Goal: Task Accomplishment & Management: Manage account settings

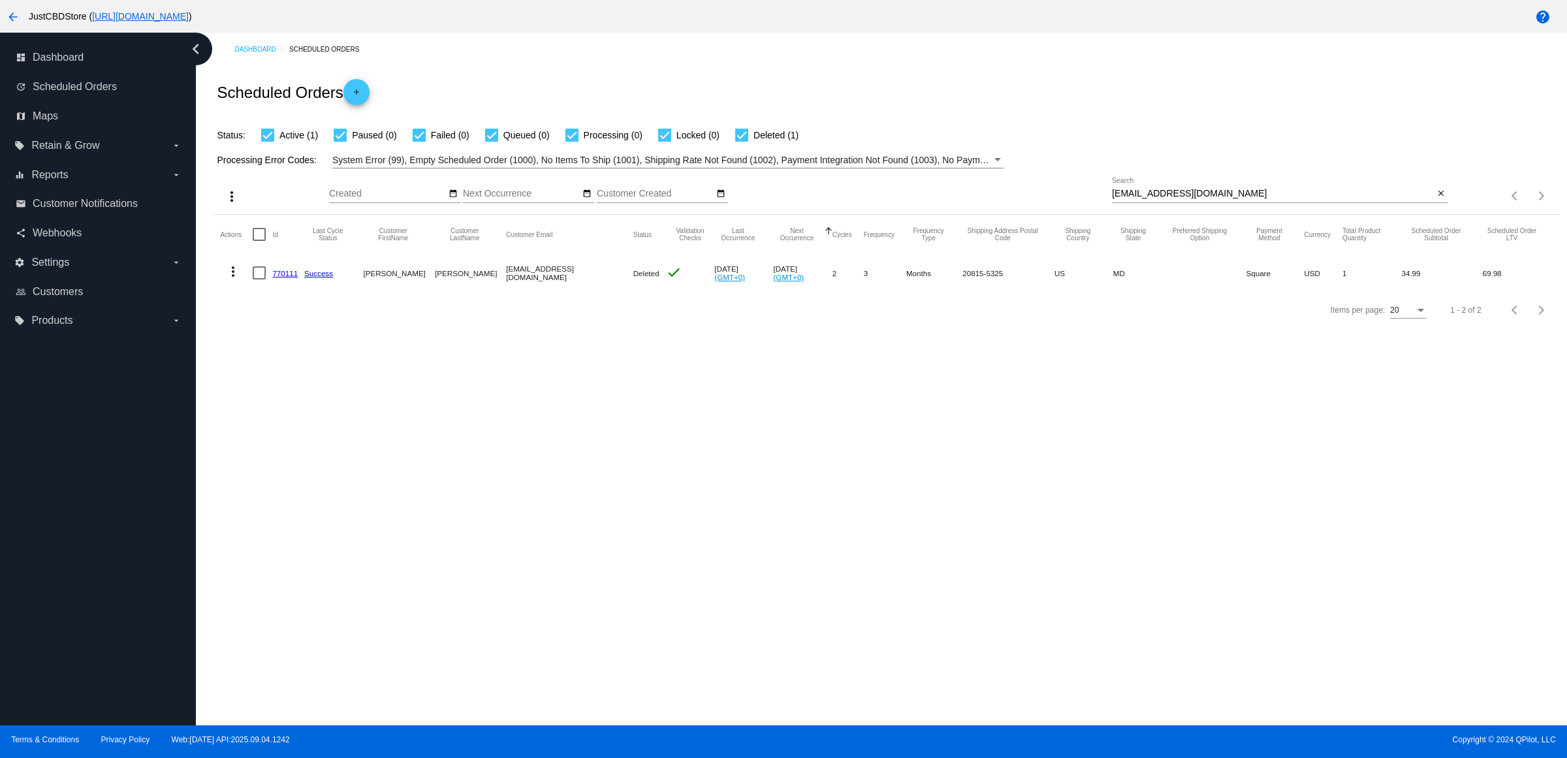
click at [1434, 201] on div "[EMAIL_ADDRESS][DOMAIN_NAME] Search close" at bounding box center [1280, 190] width 336 height 25
click at [1436, 199] on mat-icon "close" at bounding box center [1440, 194] width 9 height 10
click at [1434, 206] on mat-icon "search" at bounding box center [1440, 196] width 16 height 20
click at [1430, 199] on input "Search" at bounding box center [1280, 194] width 336 height 10
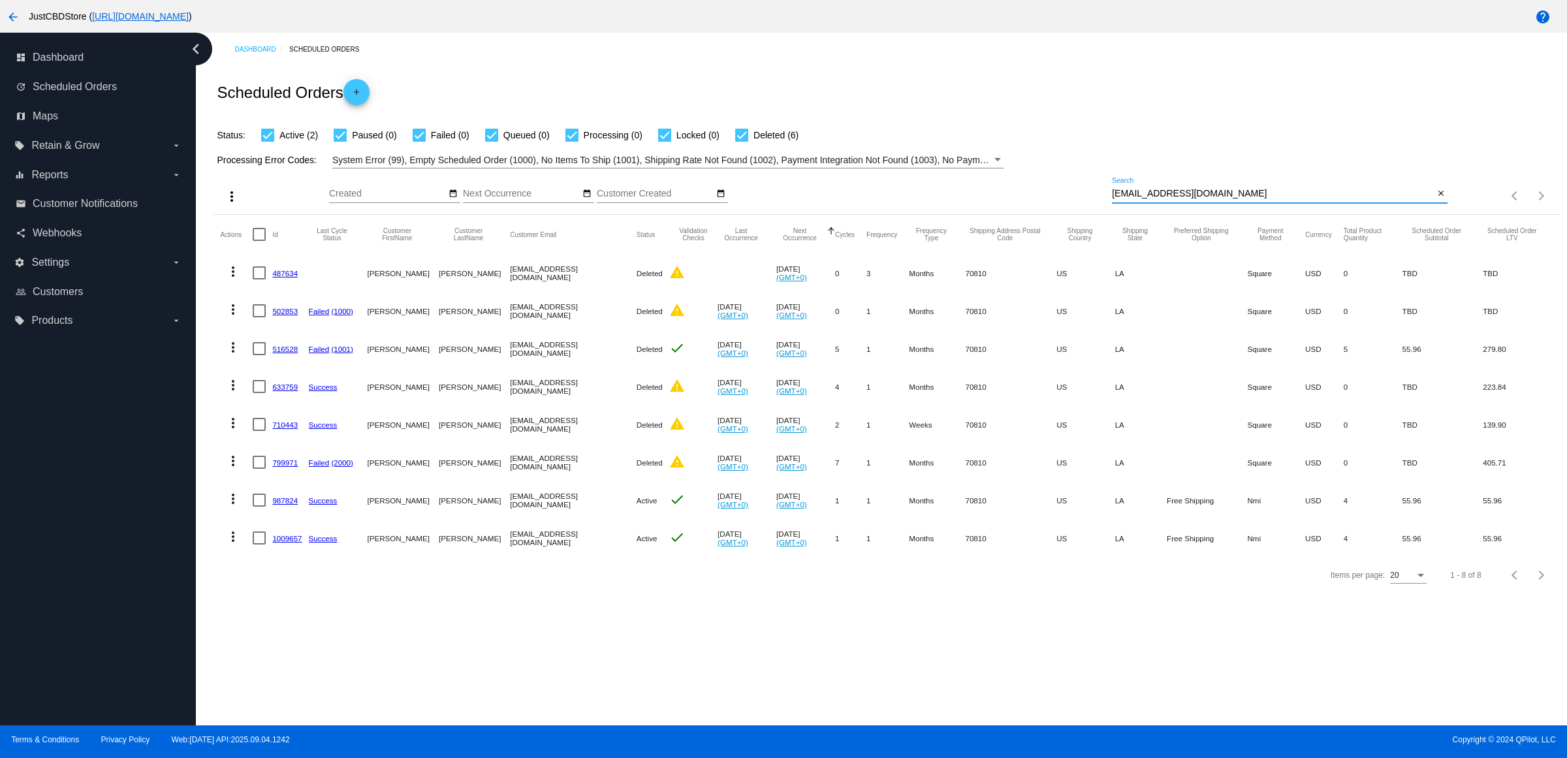
type input "[EMAIL_ADDRESS][DOMAIN_NAME]"
click at [232, 507] on mat-icon "more_vert" at bounding box center [233, 499] width 16 height 16
click at [297, 682] on button "delete Delete" at bounding box center [290, 680] width 130 height 31
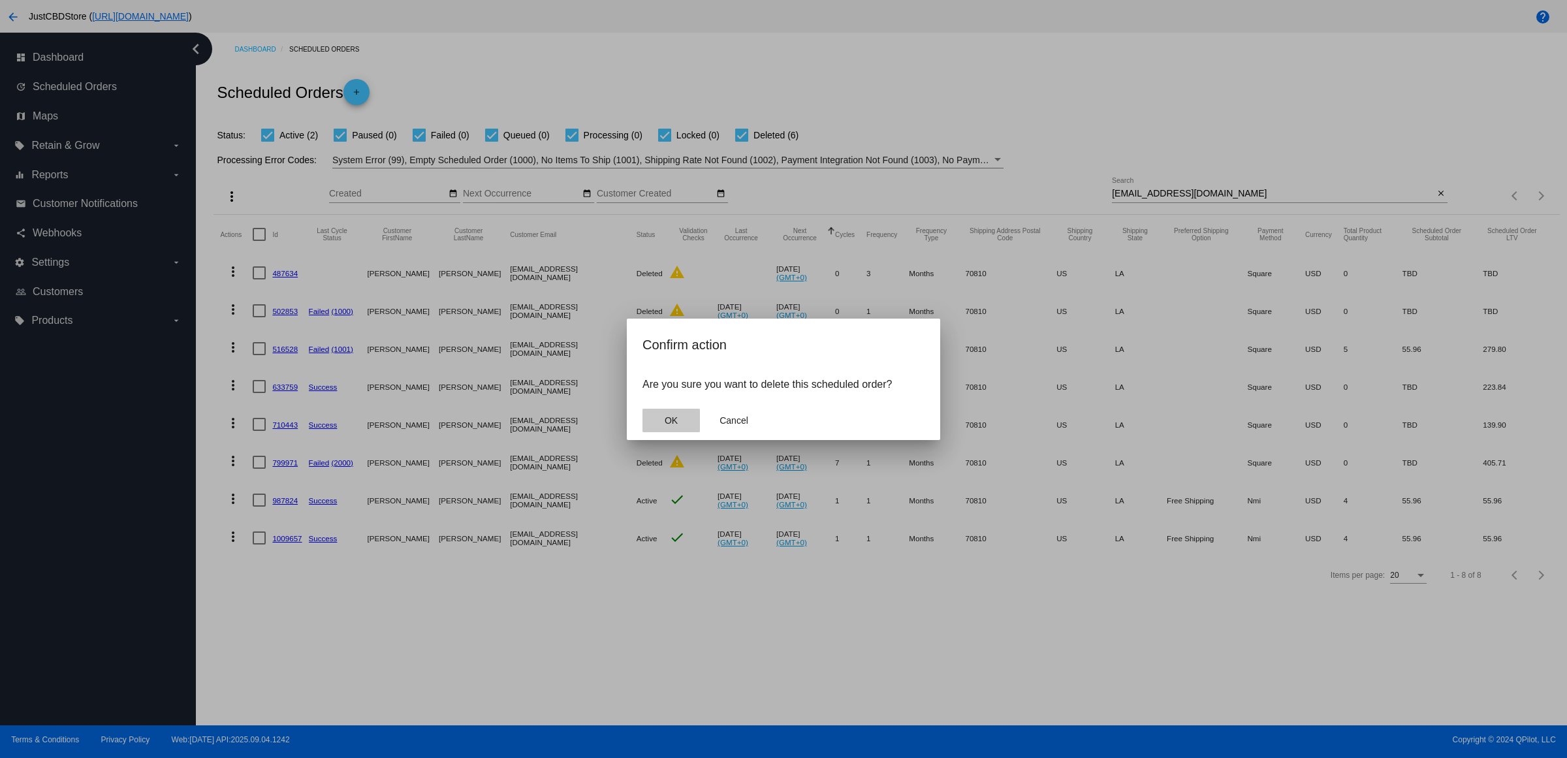
click at [677, 425] on button "OK" at bounding box center [670, 421] width 57 height 24
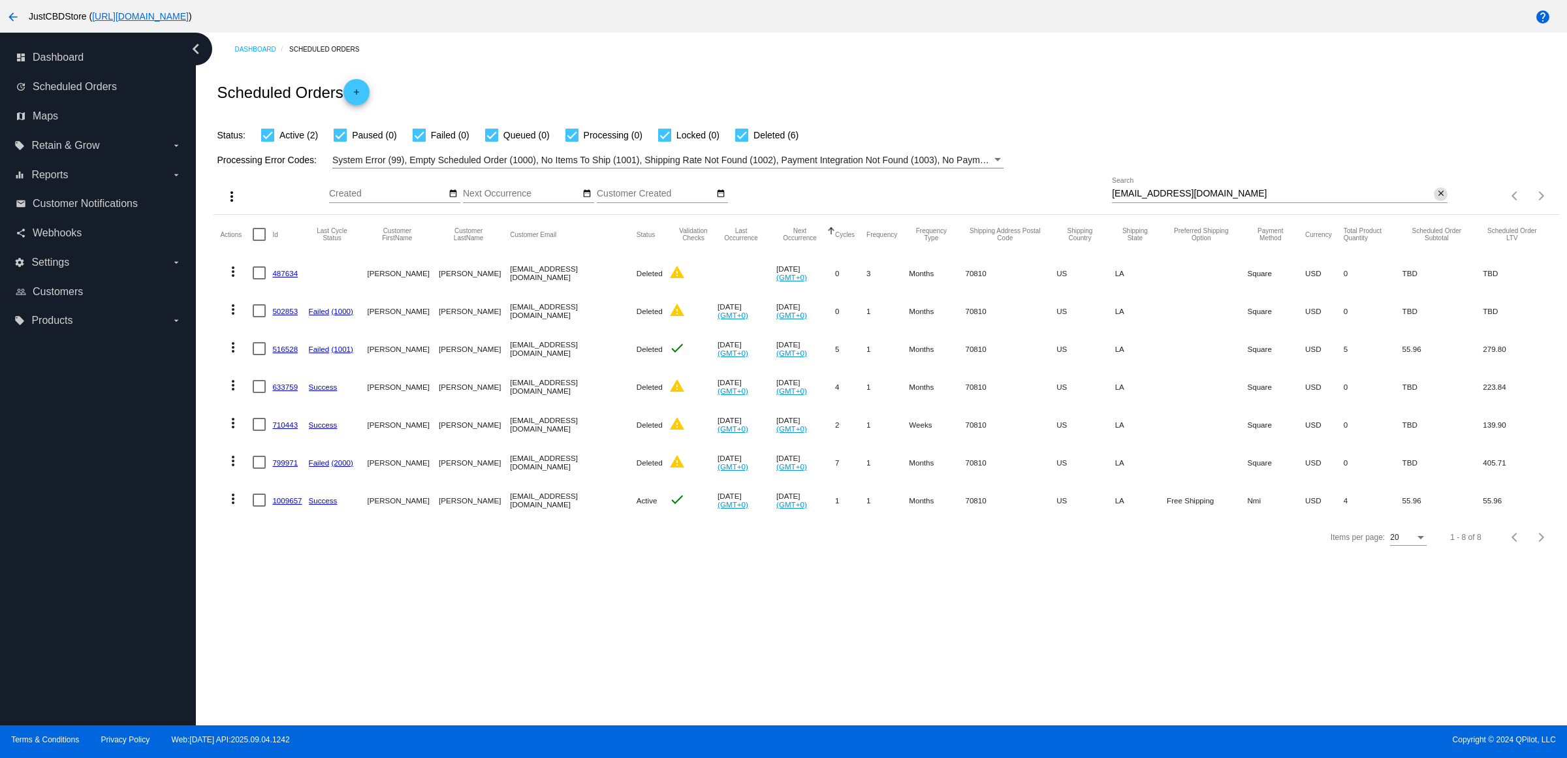
click at [1441, 199] on mat-icon "close" at bounding box center [1440, 194] width 9 height 10
click at [1441, 206] on mat-icon "search" at bounding box center [1440, 196] width 16 height 20
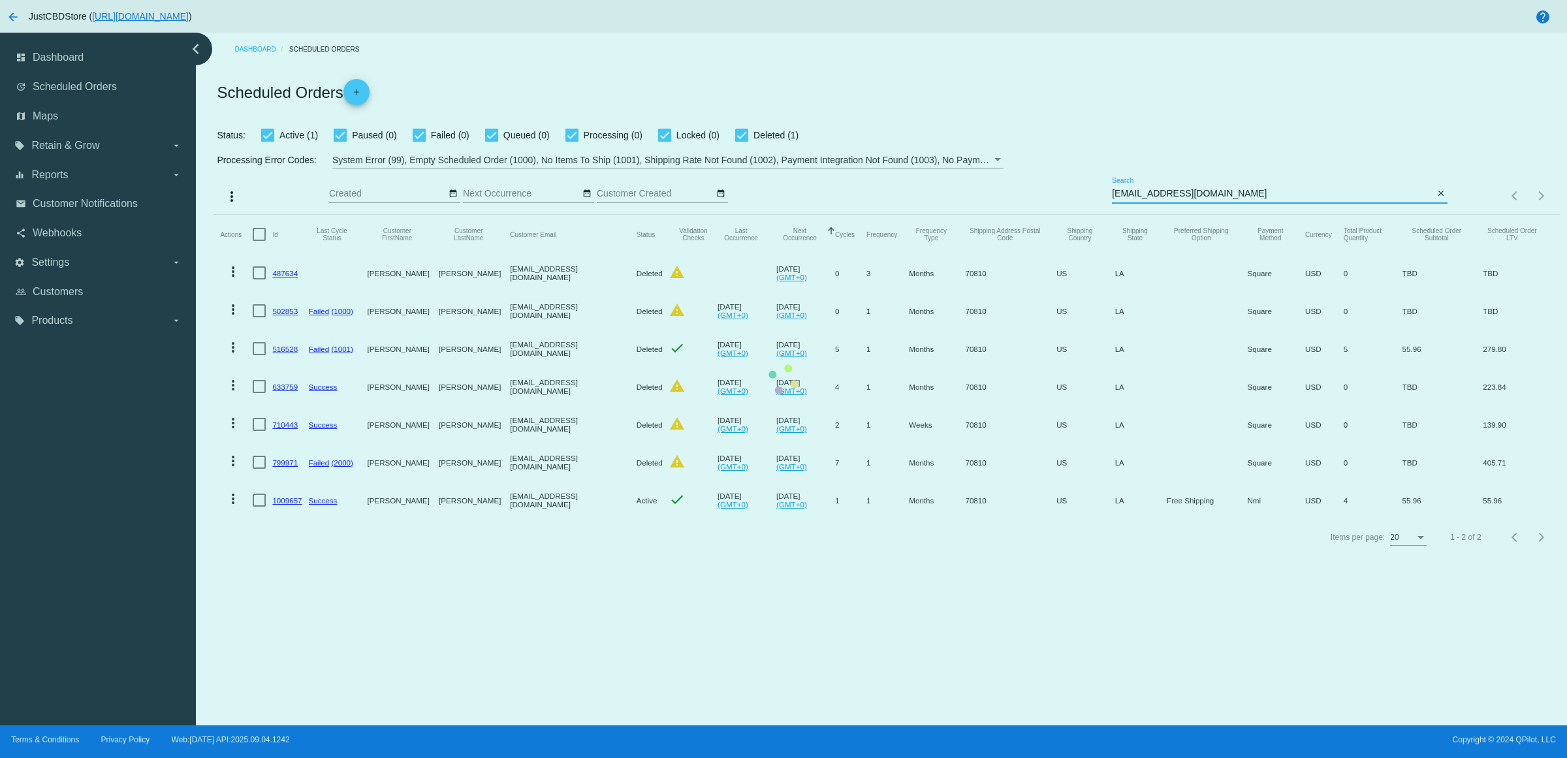
type input "[EMAIL_ADDRESS][DOMAIN_NAME]"
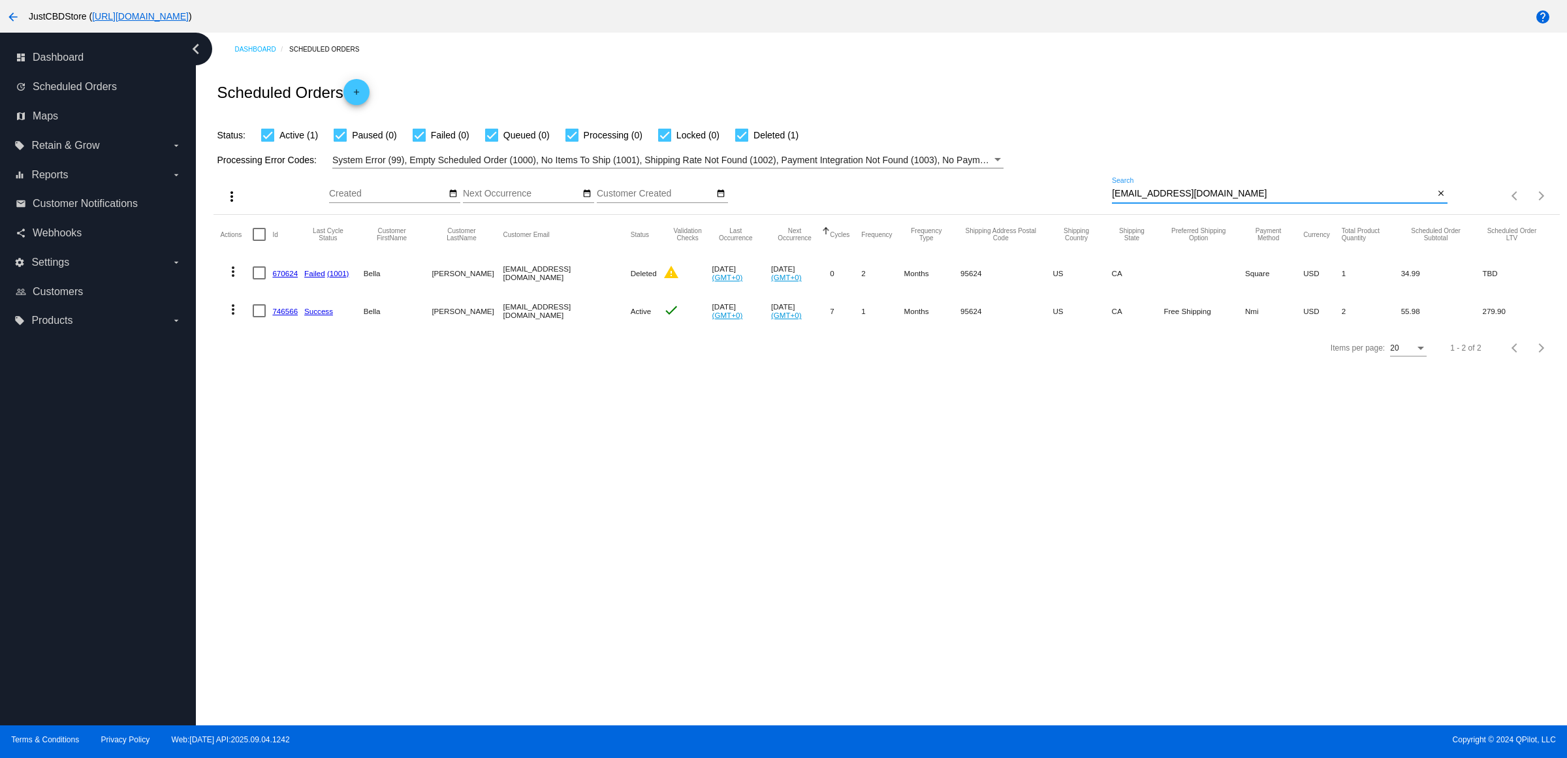
click at [225, 321] on button "more_vert" at bounding box center [233, 308] width 26 height 26
click at [276, 490] on span "Delete" at bounding box center [277, 491] width 26 height 10
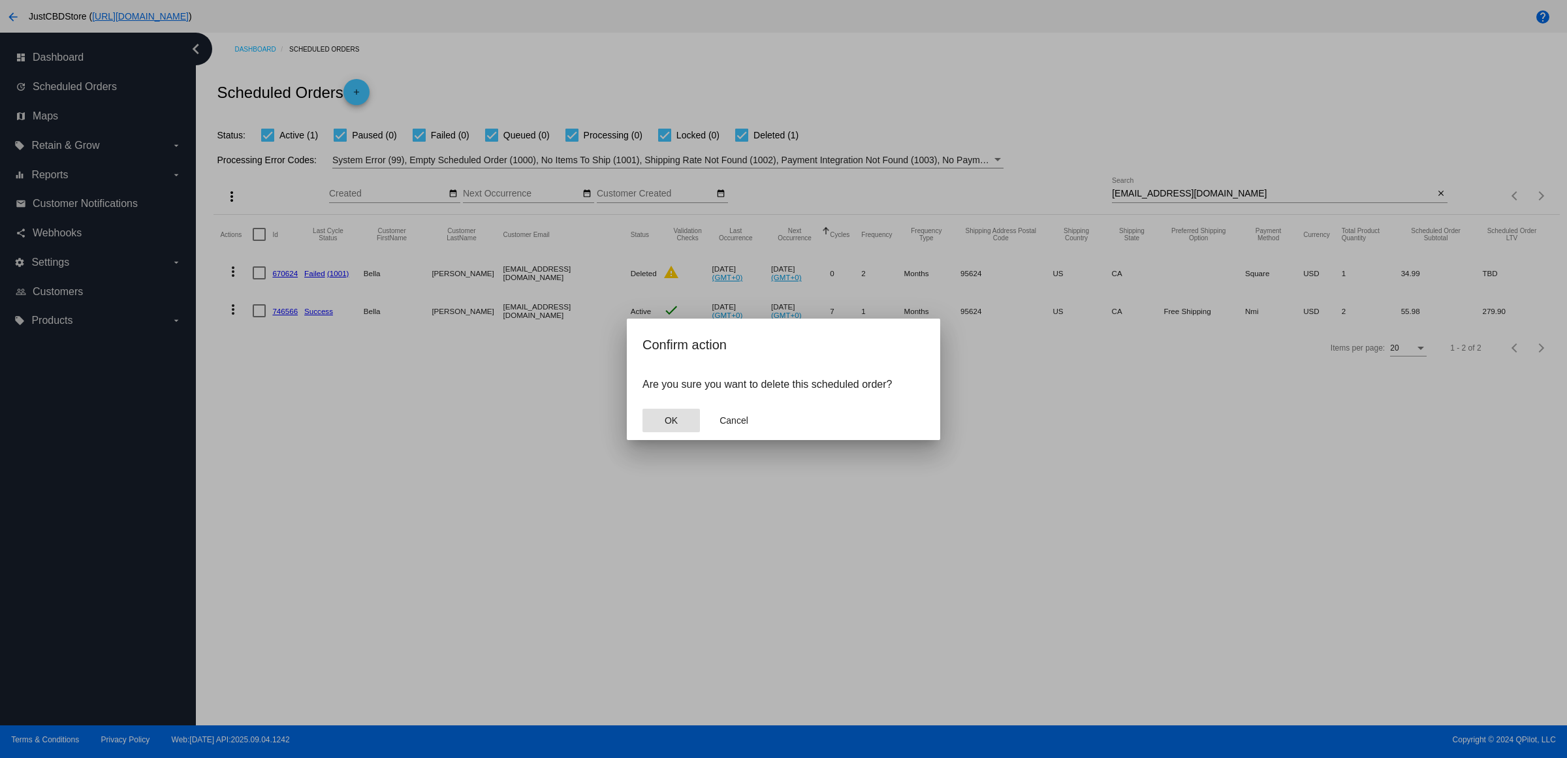
click at [680, 430] on button "OK" at bounding box center [670, 421] width 57 height 24
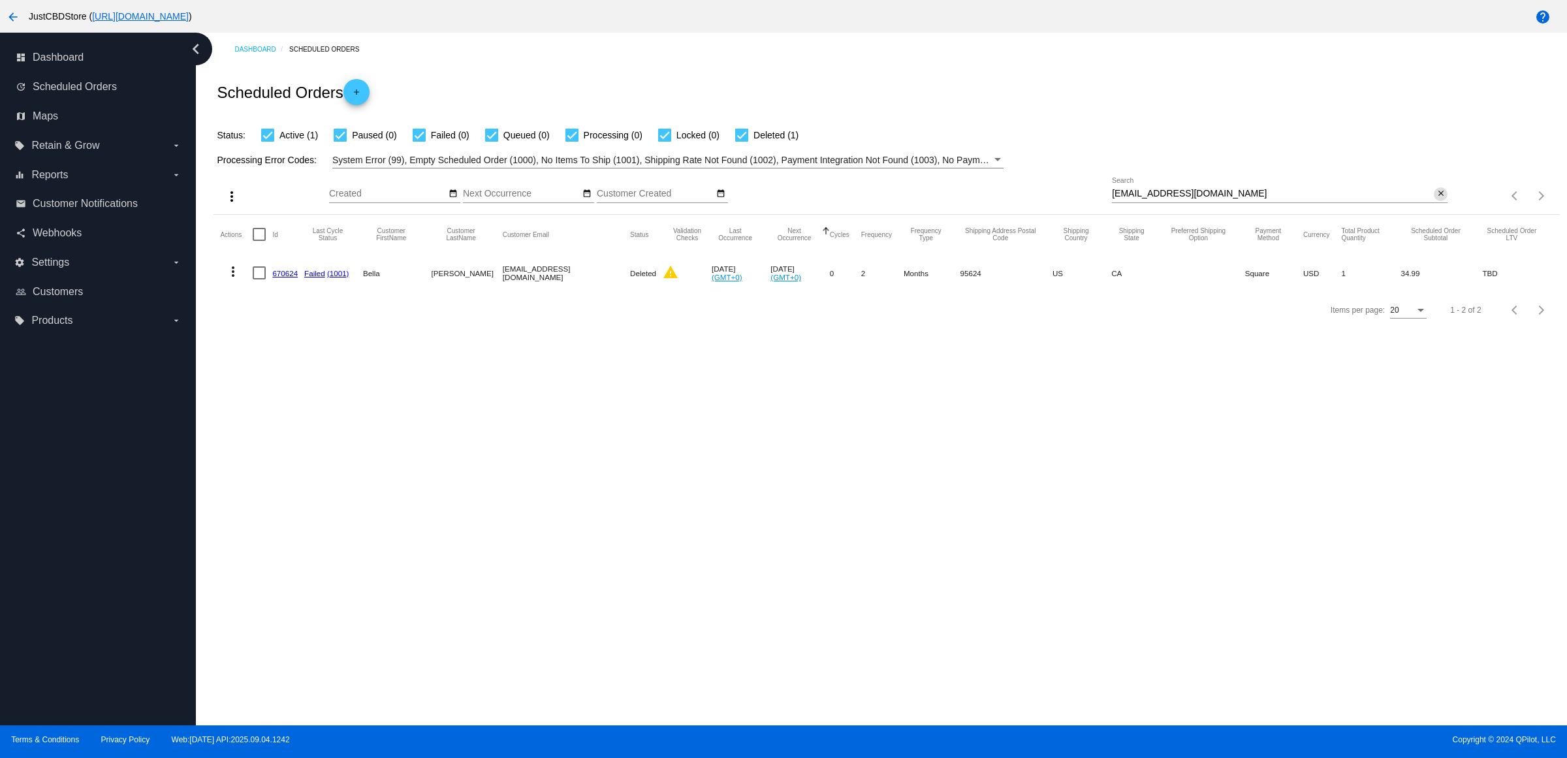
click at [1436, 199] on mat-icon "close" at bounding box center [1440, 194] width 9 height 10
click at [1435, 199] on input "Search" at bounding box center [1280, 194] width 336 height 10
paste input "[EMAIL_ADDRESS][DOMAIN_NAME]"
type input "[EMAIL_ADDRESS][DOMAIN_NAME]"
click at [241, 279] on mat-icon "more_vert" at bounding box center [233, 272] width 16 height 16
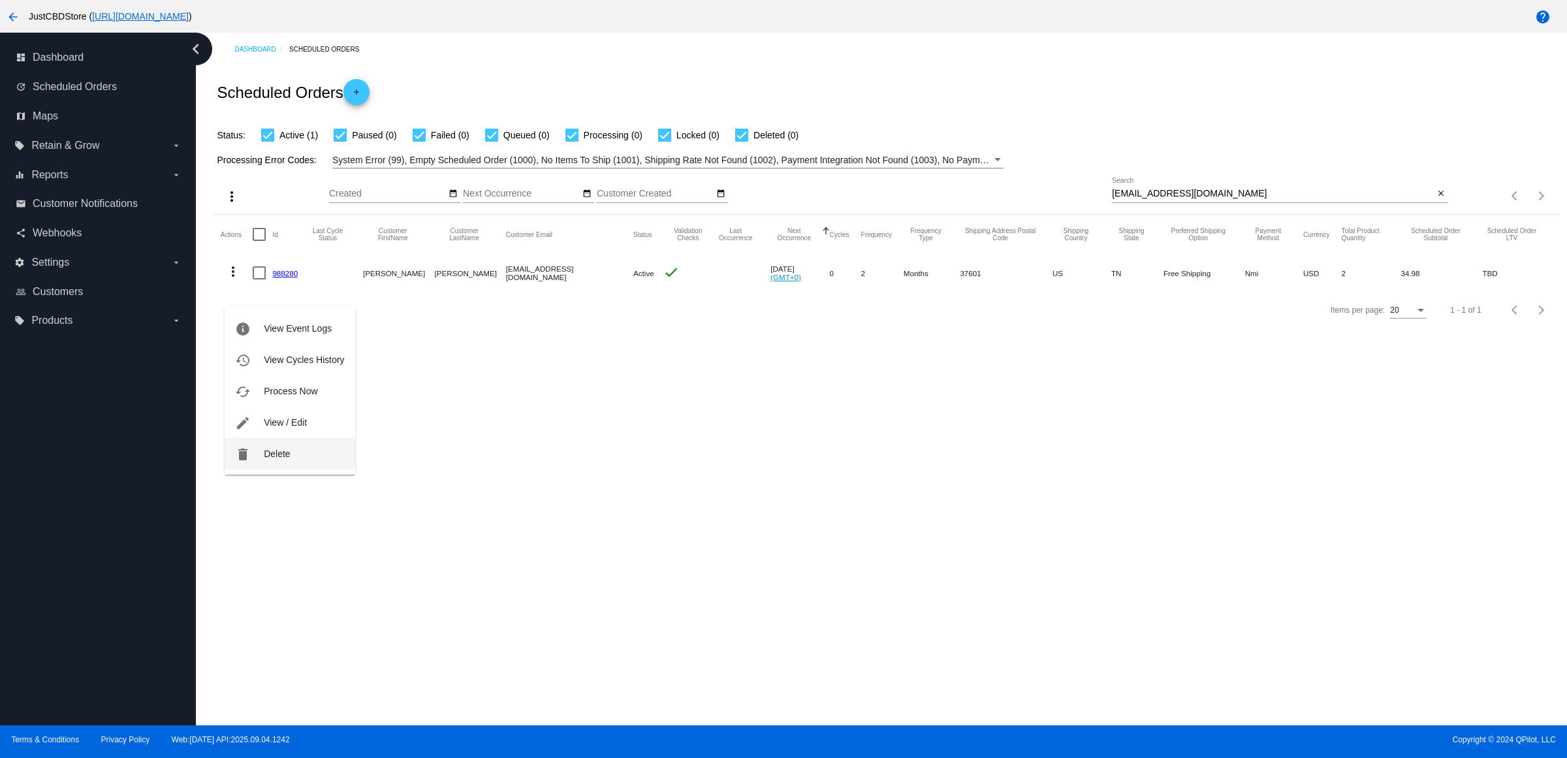
click at [320, 454] on button "delete Delete" at bounding box center [290, 453] width 130 height 31
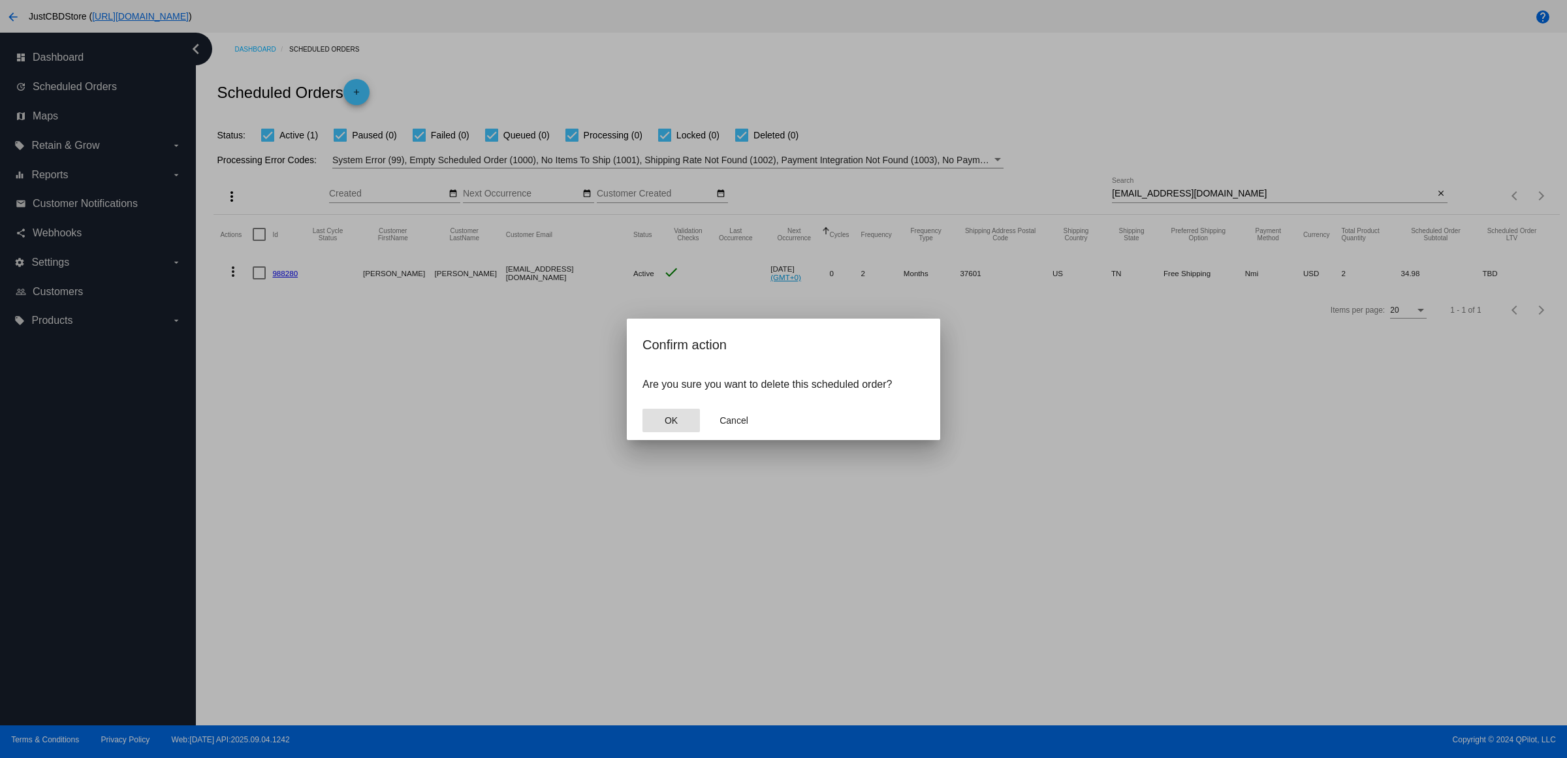
click at [677, 426] on span "OK" at bounding box center [671, 420] width 13 height 10
